Goal: Task Accomplishment & Management: Manage account settings

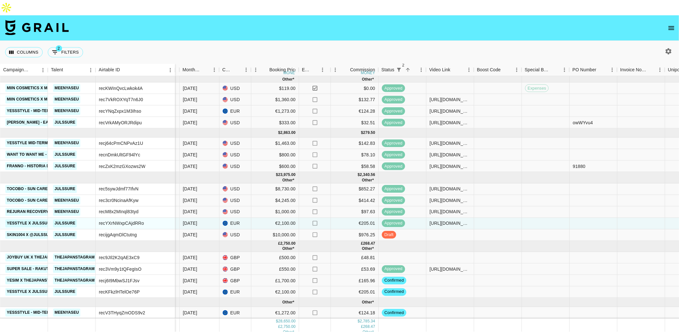
scroll to position [0, 297]
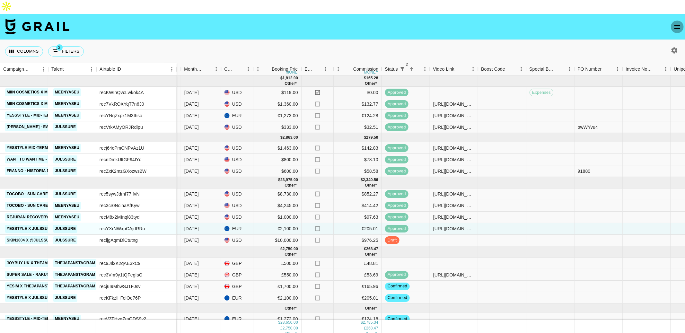
click at [677, 25] on icon "open drawer" at bounding box center [677, 27] width 6 height 4
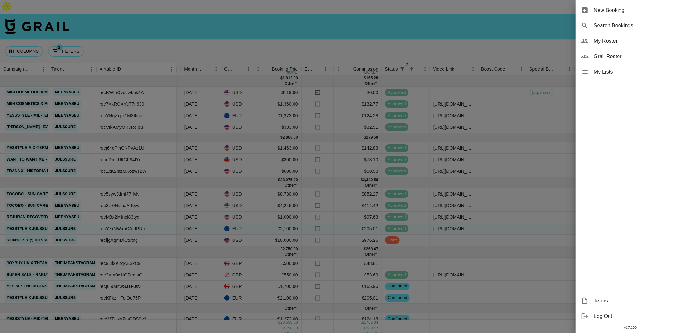
click at [608, 44] on span "My Roster" at bounding box center [636, 41] width 86 height 8
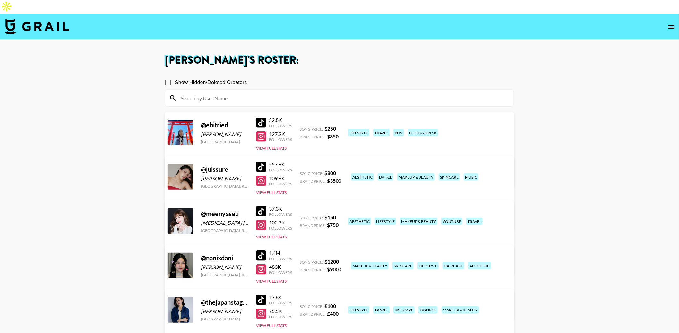
click at [342, 305] on link "View/Edit Details" at bounding box center [259, 308] width 165 height 6
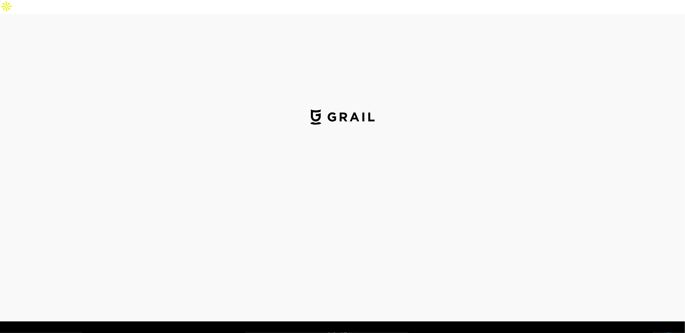
select select "USD"
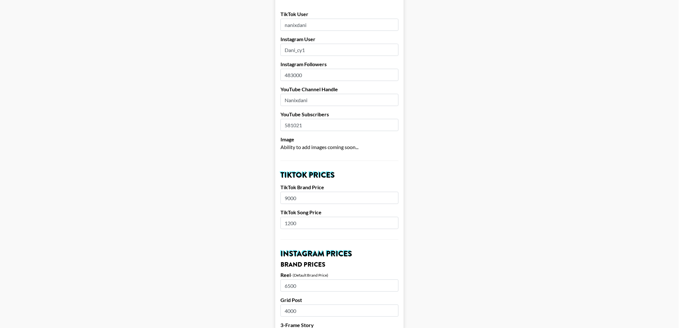
scroll to position [91, 0]
click at [293, 191] on input "9000" at bounding box center [339, 197] width 118 height 12
type input "8000"
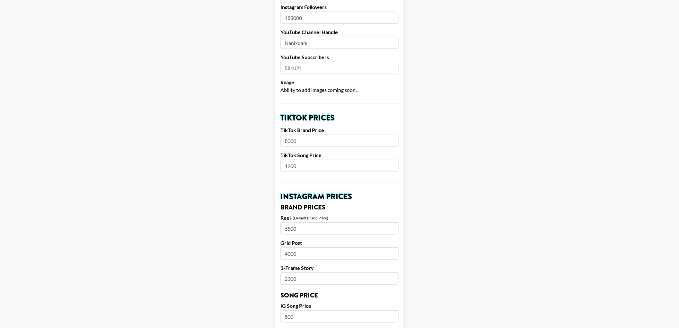
scroll to position [151, 0]
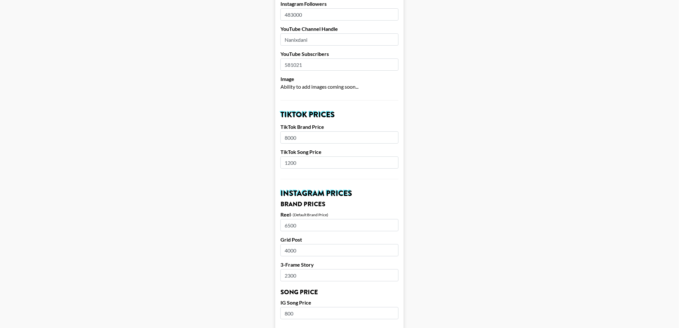
click at [291, 269] on input "2300" at bounding box center [339, 275] width 118 height 12
click at [248, 271] on main "Airtable ID: recgPUVc4OKN9kFFv Manager(s) [PERSON_NAME][EMAIL_ADDRESS][PERSON_N…" at bounding box center [339, 303] width 669 height 808
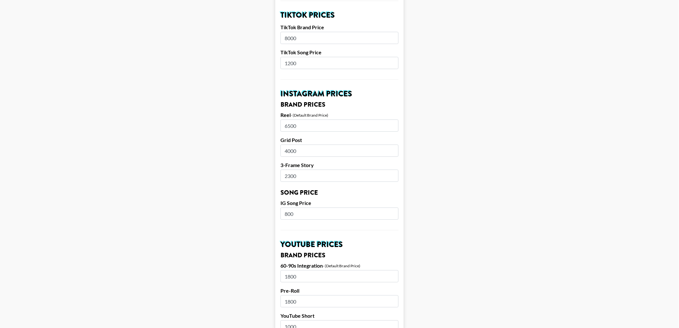
scroll to position [344, 0]
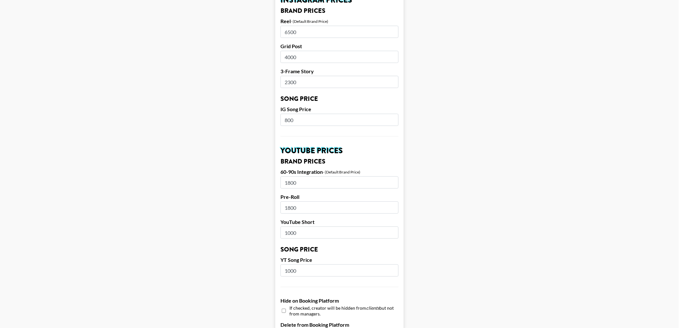
click at [311, 201] on input "1800" at bounding box center [339, 207] width 118 height 12
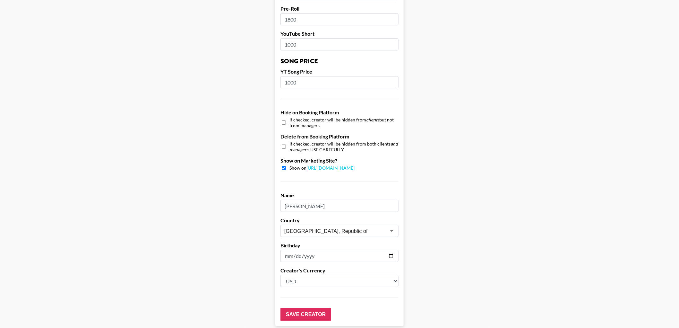
scroll to position [543, 0]
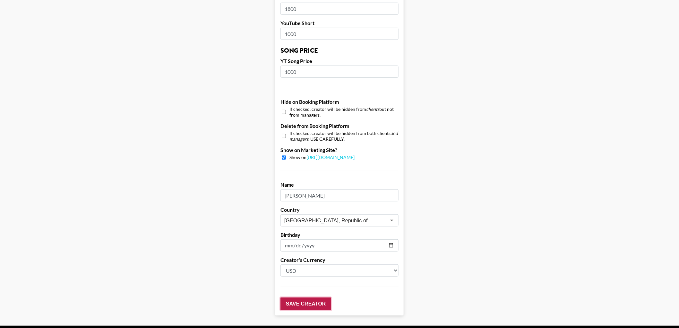
click at [298, 297] on input "Save Creator" at bounding box center [305, 303] width 51 height 13
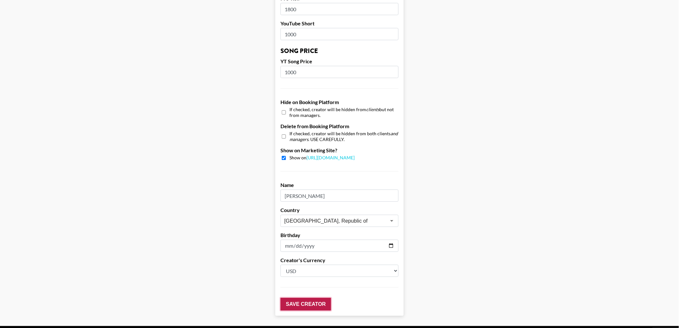
click at [315, 297] on input "Save Creator" at bounding box center [305, 303] width 51 height 13
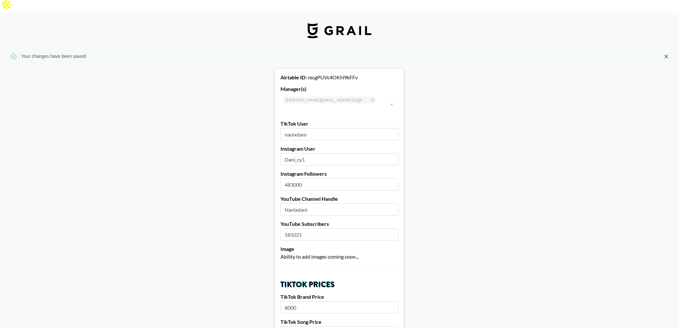
scroll to position [0, 0]
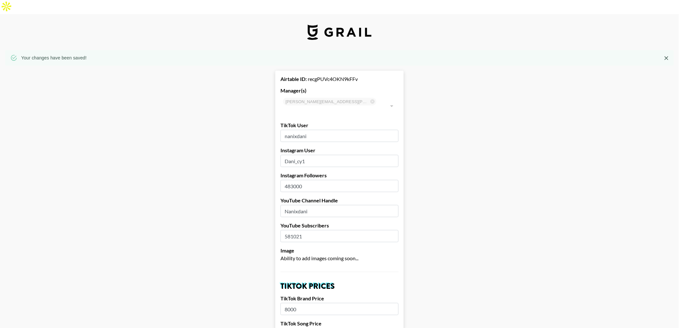
click at [340, 24] on img at bounding box center [339, 31] width 64 height 15
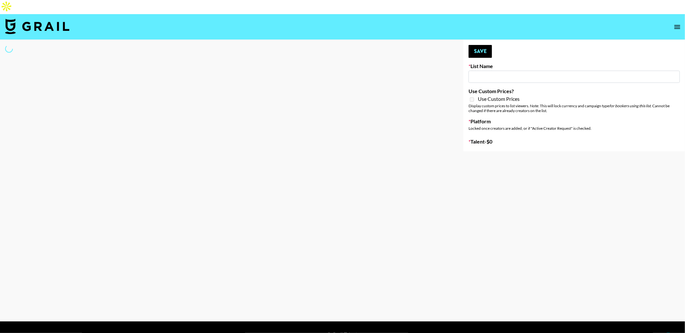
type input "Celebrity Creators"
select select "Song"
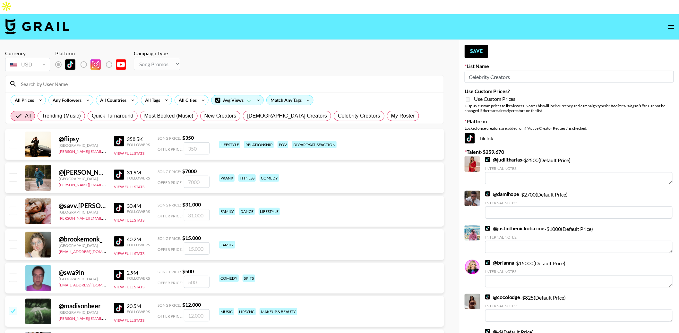
click at [42, 79] on input at bounding box center [228, 84] width 423 height 10
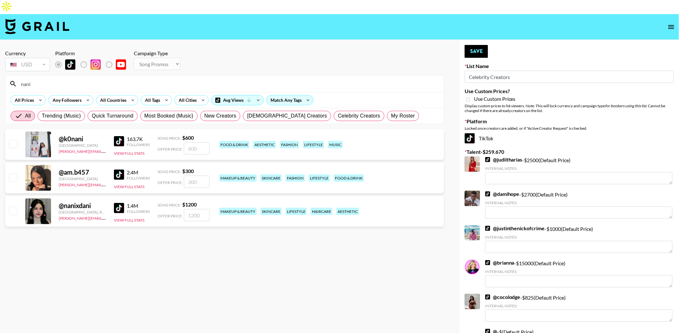
type input "nani"
click at [14, 207] on input "checkbox" at bounding box center [13, 211] width 8 height 8
checkbox input "true"
type input "1200"
click at [82, 58] on label "Remove selected talent to change platforms" at bounding box center [89, 64] width 24 height 13
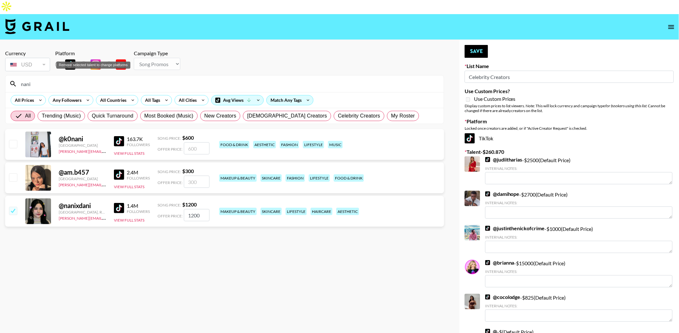
click at [58, 58] on label "Remove selected talent to change platforms" at bounding box center [64, 64] width 24 height 13
click at [475, 45] on button "Save" at bounding box center [476, 51] width 23 height 13
